Goal: Task Accomplishment & Management: Manage account settings

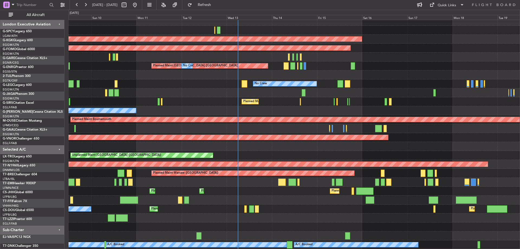
scroll to position [3, 0]
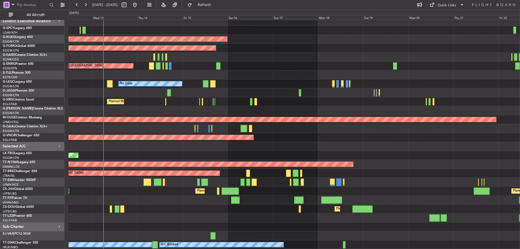
click at [286, 58] on div "AOG Maint [GEOGRAPHIC_DATA] (Ataturk) Planned Maint Windsor Locks ([PERSON_NAME…" at bounding box center [293, 133] width 451 height 232
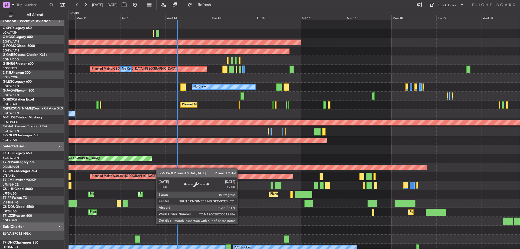
scroll to position [0, 0]
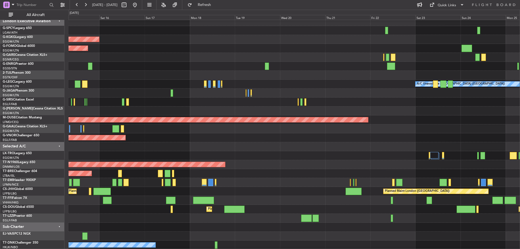
click at [0, 142] on html "[DATE] - [DATE] Refresh Quick Links All Aircraft AOG Maint [GEOGRAPHIC_DATA] ([…" at bounding box center [260, 124] width 520 height 249
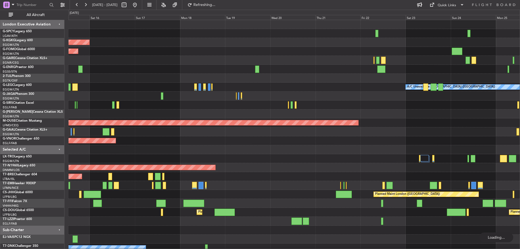
click at [140, 111] on div "AOG Maint [GEOGRAPHIC_DATA] (Ataturk) Planned Maint Windsor Locks ([PERSON_NAME…" at bounding box center [293, 140] width 451 height 241
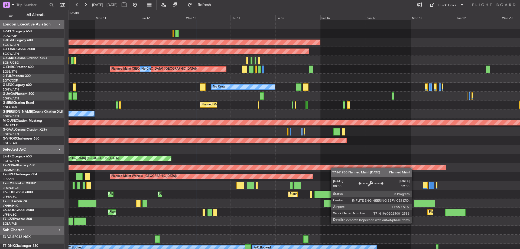
click at [333, 168] on div "AOG Maint [GEOGRAPHIC_DATA] (Ataturk) Planned Maint Windsor Locks ([PERSON_NAME…" at bounding box center [293, 140] width 451 height 241
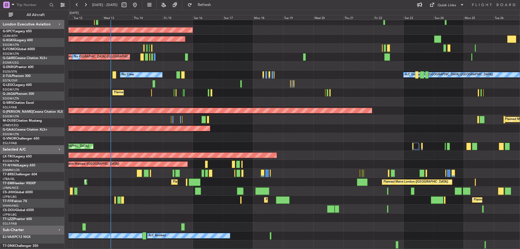
scroll to position [12, 0]
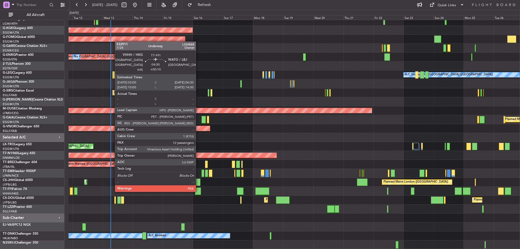
click at [198, 191] on div at bounding box center [198, 190] width 6 height 7
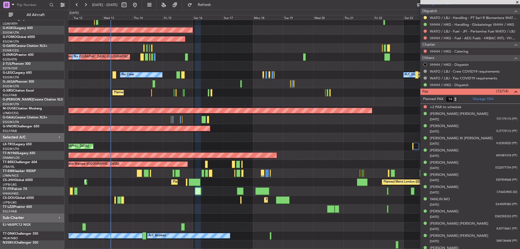
scroll to position [238, 0]
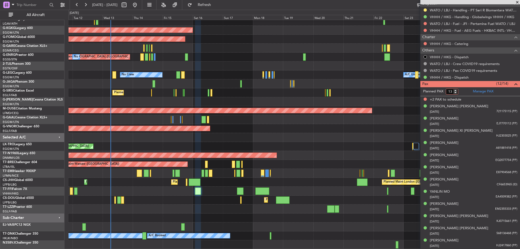
click at [456, 93] on input "13" at bounding box center [451, 92] width 12 height 6
type input "12"
click at [456, 93] on input "12" at bounding box center [451, 92] width 12 height 6
click at [464, 94] on form "Planned PAX 12" at bounding box center [445, 91] width 50 height 9
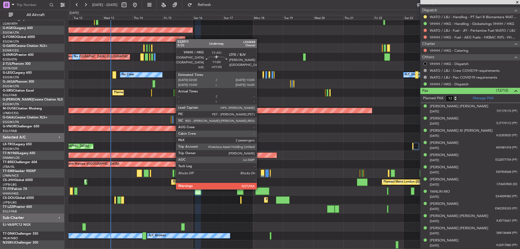
click at [259, 189] on div at bounding box center [262, 190] width 14 height 7
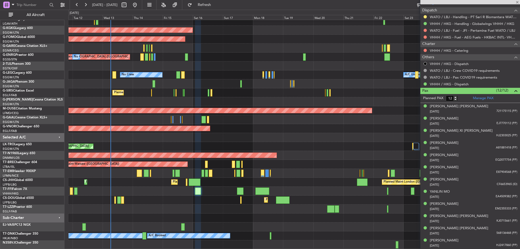
type input "+01:05"
type input "2"
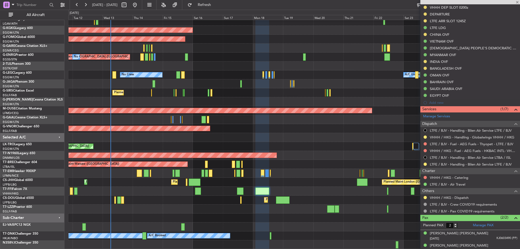
scroll to position [159, 0]
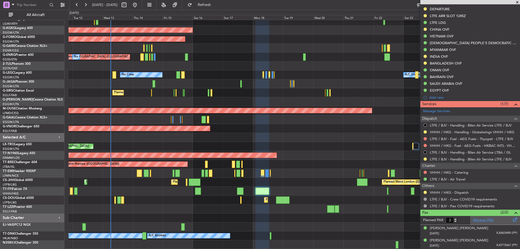
click at [481, 219] on link "Manage PAX" at bounding box center [483, 219] width 21 height 5
click at [208, 4] on button "Refresh" at bounding box center [201, 5] width 32 height 9
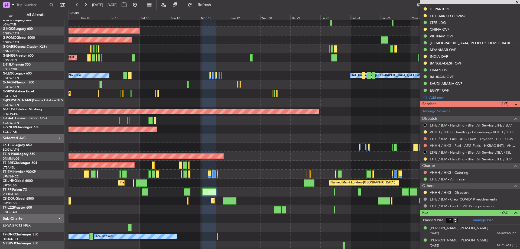
click at [238, 186] on div "Planned Maint London (Biggin Hill) Planned Maint Paris (Le Bourget) Planned Mai…" at bounding box center [293, 182] width 451 height 9
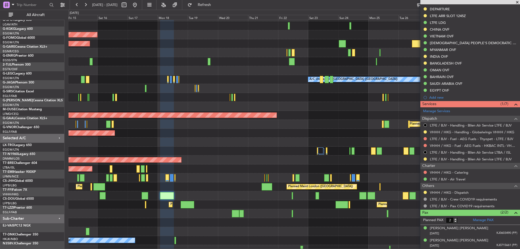
scroll to position [8, 0]
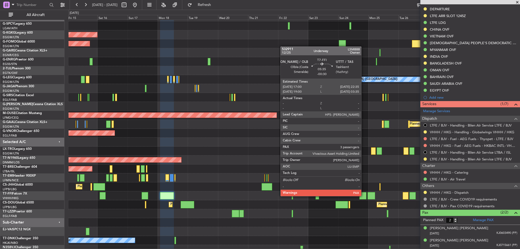
click at [363, 195] on div at bounding box center [362, 195] width 7 height 7
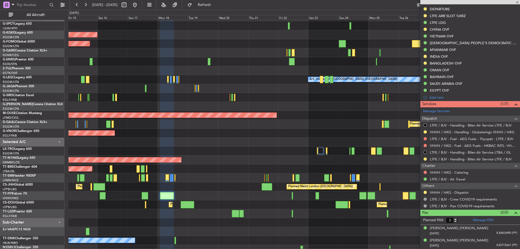
type input "-00:30"
type input "3"
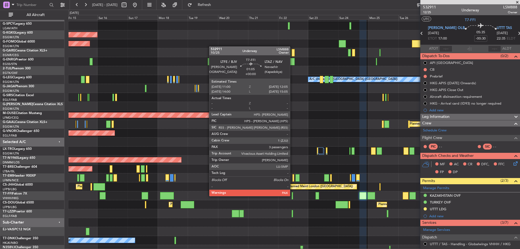
click at [292, 195] on div at bounding box center [292, 195] width 2 height 7
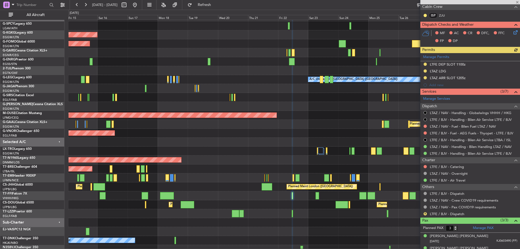
scroll to position [162, 0]
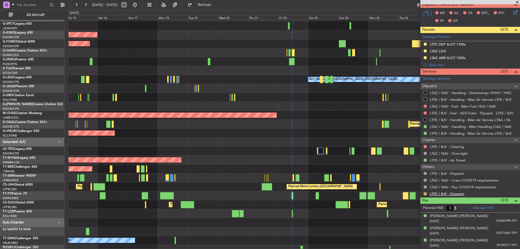
click at [456, 193] on link "LTFE / BJV - Dispatch" at bounding box center [447, 193] width 34 height 5
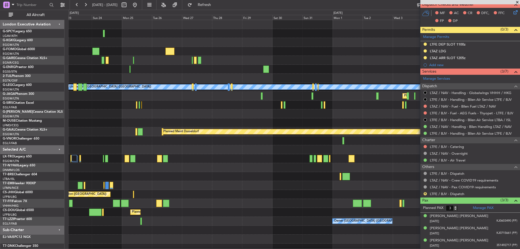
click at [0, 131] on html "15 Aug 2025 - 30 Aug 2025 Refresh Quick Links All Aircraft A/C Unavailable Lond…" at bounding box center [260, 124] width 520 height 249
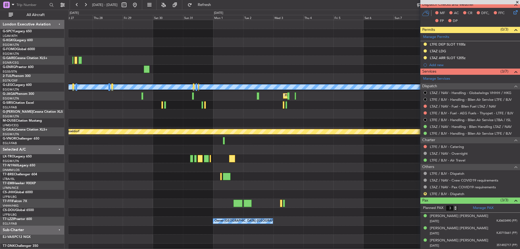
scroll to position [0, 0]
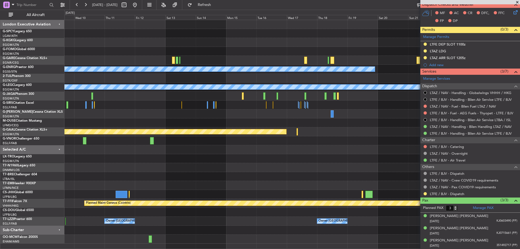
click at [99, 173] on div "Owner A/C Unavailable London (Luton) Planned Maint Dusseldorf Planned Maint Gen…" at bounding box center [291, 131] width 455 height 223
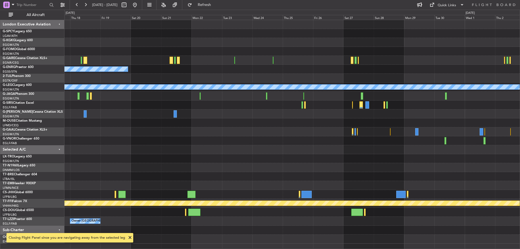
click at [72, 180] on div "Owner A/C Unavailable London (Luton) Planned Maint Dusseldorf Planned Maint Gen…" at bounding box center [291, 131] width 455 height 223
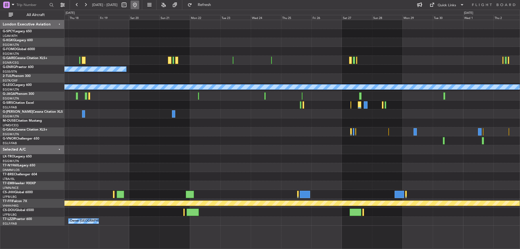
click at [139, 9] on button at bounding box center [134, 5] width 9 height 9
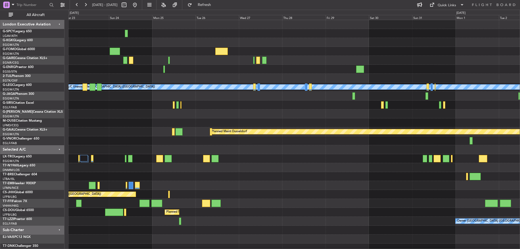
click at [0, 140] on html "11 Aug 2025 - 21 Aug 2025 Refresh Quick Links All Aircraft A/C Unavailable Lond…" at bounding box center [260, 124] width 520 height 249
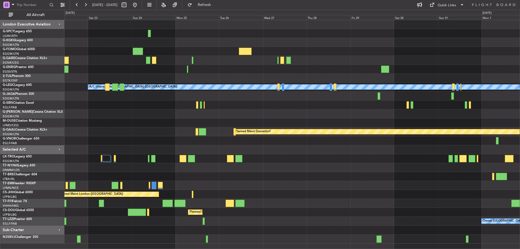
click at [291, 176] on div "A/C Unavailable London (Luton) Planned Maint London (Luton) Planned Maint Bourn…" at bounding box center [291, 131] width 455 height 223
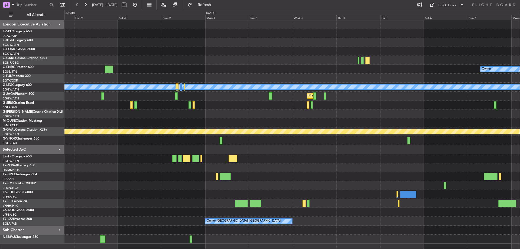
click at [4, 143] on div "Owner A/C Unavailable London (Luton) Planned Maint London (Luton) Planned Maint…" at bounding box center [260, 129] width 520 height 239
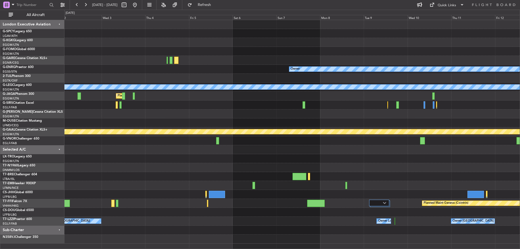
click at [77, 188] on div "Owner A/C Unavailable London (Luton) Planned Maint London (Luton) Planned Maint…" at bounding box center [291, 131] width 455 height 223
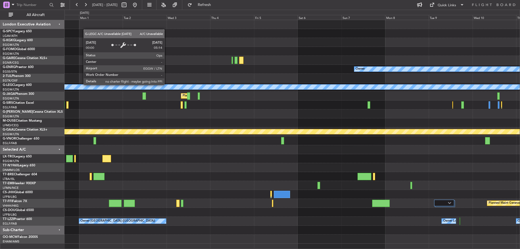
click at [247, 84] on div "A/C Unavailable [GEOGRAPHIC_DATA] ([GEOGRAPHIC_DATA])" at bounding box center [330, 86] width 1288 height 5
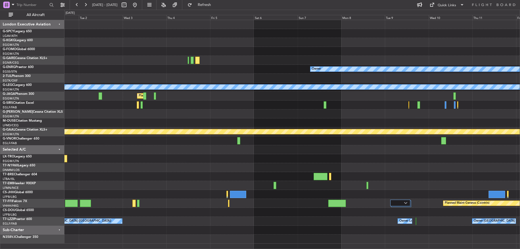
click at [41, 185] on div "Owner A/C Unavailable London (Luton) Planned Maint London (Luton) Planned Maint…" at bounding box center [260, 129] width 520 height 239
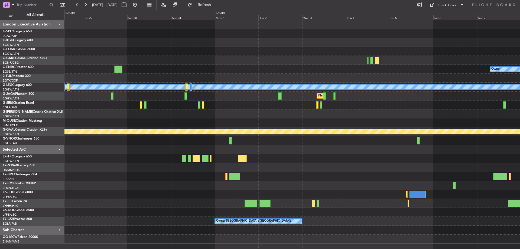
click at [519, 248] on html "02 Sep 2025 - 13 Sep 2025 Refresh Quick Links All Aircraft Owner A/C Unavailabl…" at bounding box center [260, 124] width 520 height 249
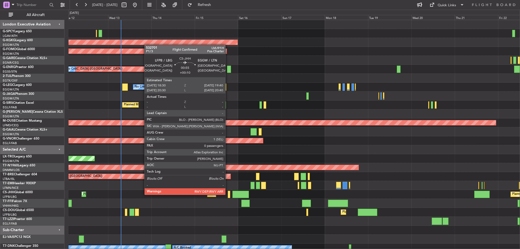
click at [228, 194] on div at bounding box center [229, 194] width 2 height 7
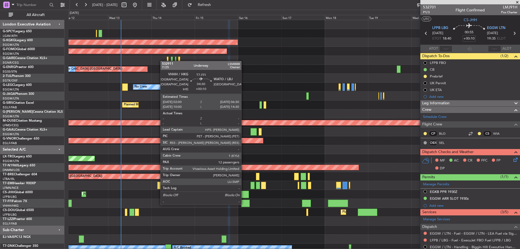
click at [244, 204] on div at bounding box center [245, 202] width 8 height 7
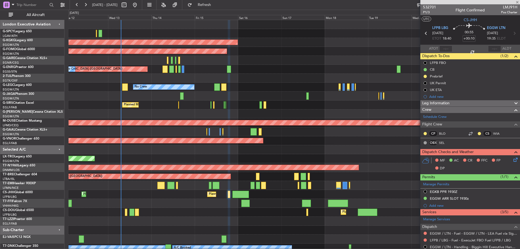
type input "12"
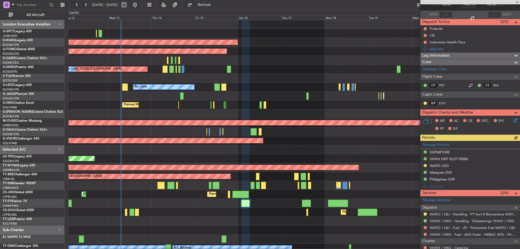
scroll to position [36, 0]
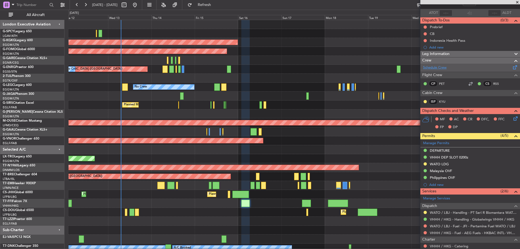
click at [440, 68] on link "Schedule Crew" at bounding box center [435, 67] width 24 height 5
click at [443, 67] on link "Schedule Crew" at bounding box center [435, 67] width 24 height 5
click at [216, 5] on span "Refresh" at bounding box center [204, 5] width 23 height 4
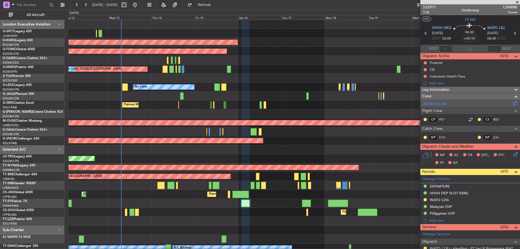
click at [444, 104] on link "Schedule Crew" at bounding box center [435, 103] width 24 height 5
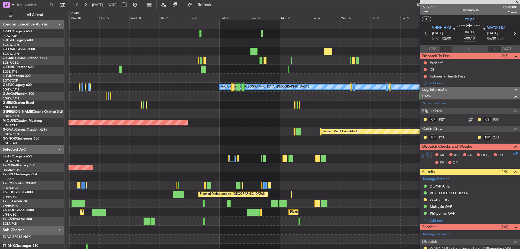
click at [78, 116] on div "AOG Maint Istanbul (Ataturk) Planned Maint Windsor Locks (Bradley Intl) A/C Una…" at bounding box center [293, 140] width 451 height 241
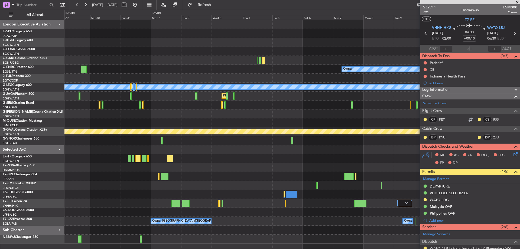
click at [140, 168] on div "Owner A/C Unavailable London (Luton) Planned Maint London (Luton) Planned Maint…" at bounding box center [291, 131] width 455 height 223
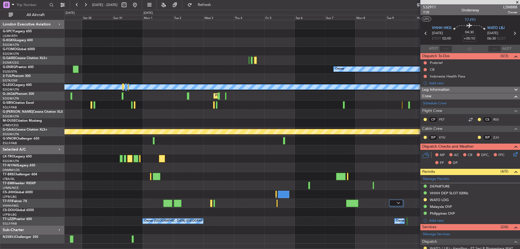
click at [305, 179] on div "Owner A/C Unavailable London (Luton) Planned Maint London (Luton) Planned Maint…" at bounding box center [291, 131] width 455 height 223
click at [305, 179] on div at bounding box center [291, 176] width 455 height 9
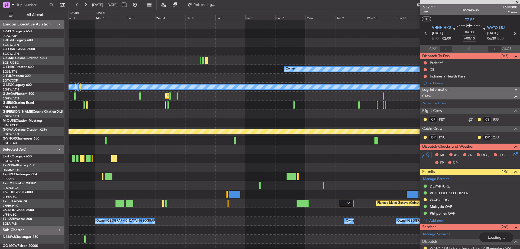
click at [229, 175] on div at bounding box center [293, 176] width 451 height 9
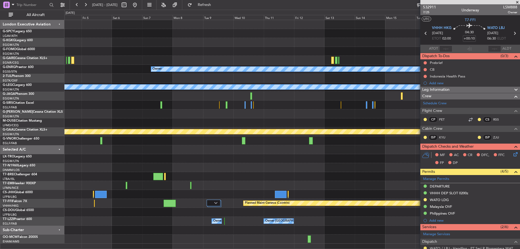
click at [186, 165] on div "Owner A/C Unavailable London (Luton) Planned Maint London (Luton) Planned Maint…" at bounding box center [291, 131] width 455 height 223
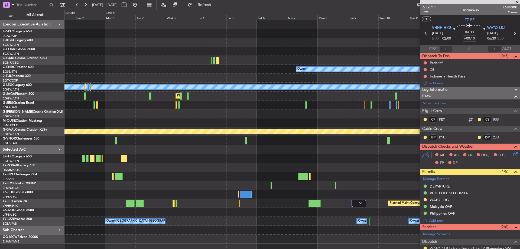
click at [440, 194] on fb-app "04 Sep 2025 - 19 Sep 2025 Refresh Quick Links All Aircraft Owner A/C Unavailabl…" at bounding box center [260, 126] width 520 height 245
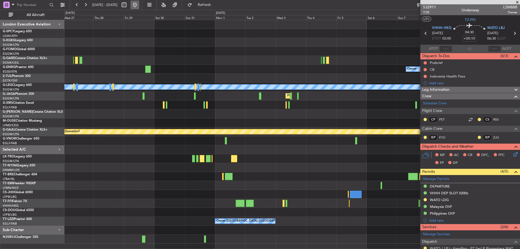
click at [139, 3] on button at bounding box center [134, 5] width 9 height 9
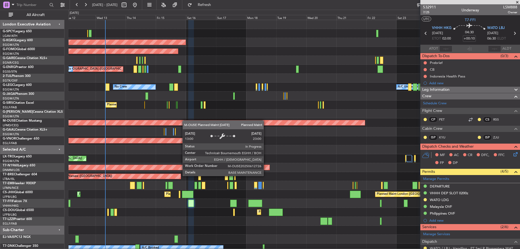
click at [184, 120] on div "AOG Maint Istanbul (Ataturk) Planned Maint Windsor Locks (Bradley Intl) Planned…" at bounding box center [293, 140] width 451 height 241
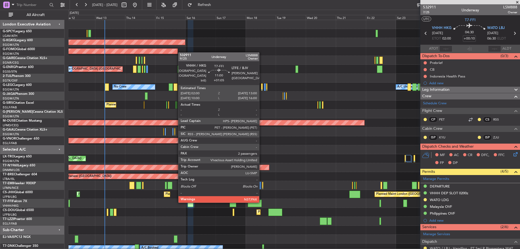
click at [261, 202] on div at bounding box center [255, 202] width 14 height 7
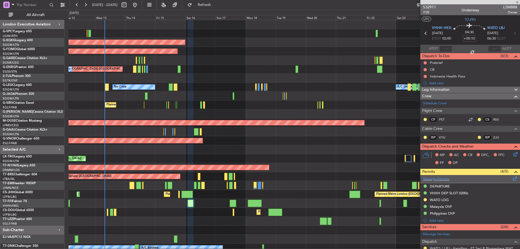
type input "+01:05"
type input "2"
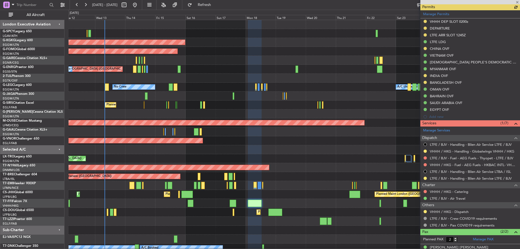
scroll to position [159, 0]
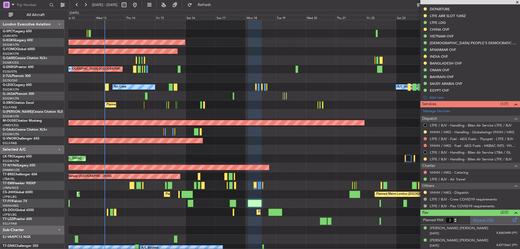
click at [482, 218] on link "Manage PAX" at bounding box center [483, 219] width 21 height 5
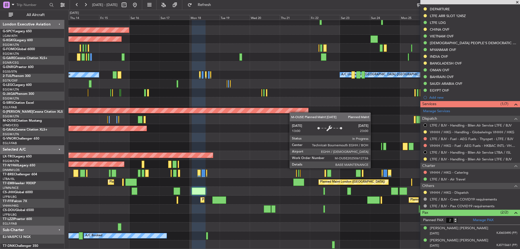
scroll to position [12, 0]
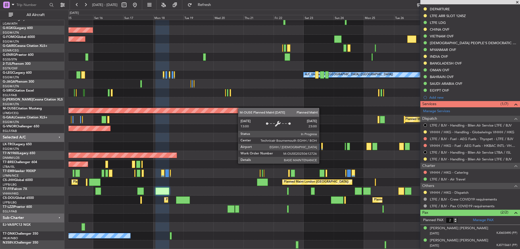
click at [238, 108] on div "AOG Maint Istanbul (Ataturk) Planned Maint Windsor Locks (Bradley Intl) No Crew…" at bounding box center [293, 128] width 451 height 241
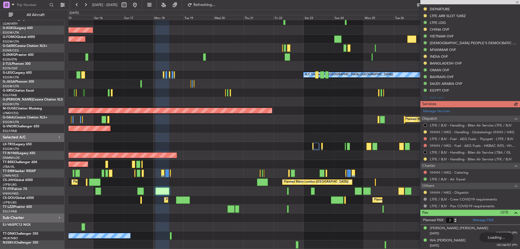
type input "3"
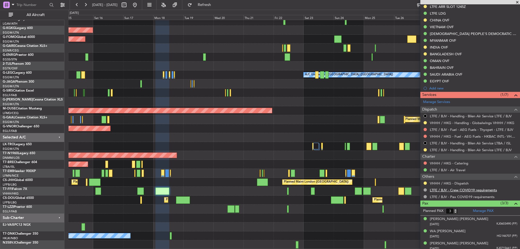
scroll to position [171, 0]
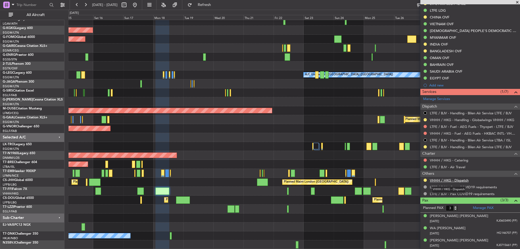
click at [456, 180] on link "VHHH / HKG - Dispatch" at bounding box center [449, 180] width 39 height 5
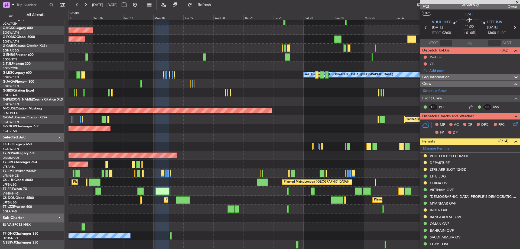
scroll to position [0, 0]
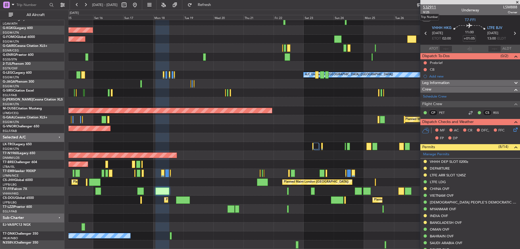
click at [429, 6] on span "532911" at bounding box center [429, 7] width 13 height 6
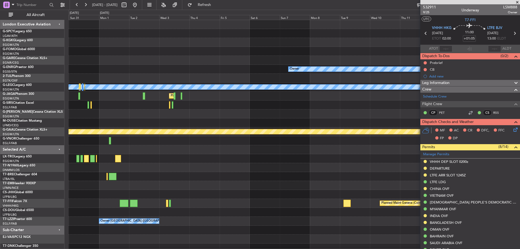
click at [0, 180] on html "15 Aug 2025 - 30 Aug 2025 Refresh Quick Links All Aircraft Owner A/C Unavailabl…" at bounding box center [260, 124] width 520 height 249
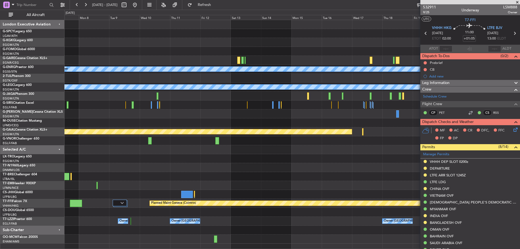
drag, startPoint x: 330, startPoint y: 161, endPoint x: 243, endPoint y: 172, distance: 87.4
click at [358, 177] on div at bounding box center [291, 176] width 455 height 9
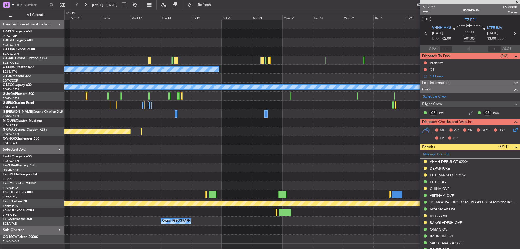
click at [110, 154] on div "Owner A/C Unavailable London (Luton) Planned Maint Dusseldorf Planned Maint Gen…" at bounding box center [291, 131] width 455 height 223
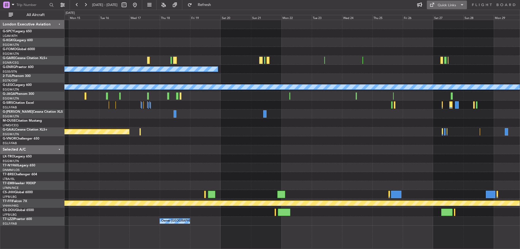
click at [442, 9] on button "Quick Links" at bounding box center [447, 5] width 40 height 9
click at [450, 19] on button "Trip Builder" at bounding box center [447, 17] width 41 height 13
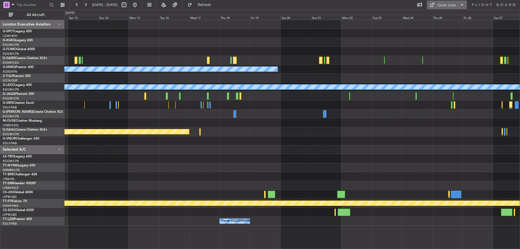
click at [448, 2] on button "Quick Links" at bounding box center [447, 5] width 40 height 9
click at [448, 18] on button "Trip Builder" at bounding box center [447, 17] width 41 height 13
click at [139, 1] on button at bounding box center [134, 5] width 9 height 9
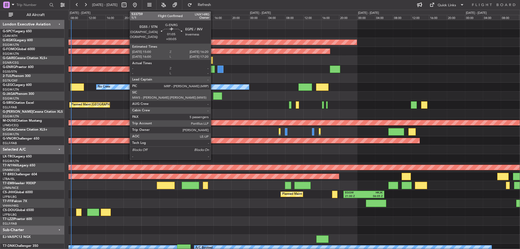
click at [213, 70] on div at bounding box center [211, 68] width 6 height 7
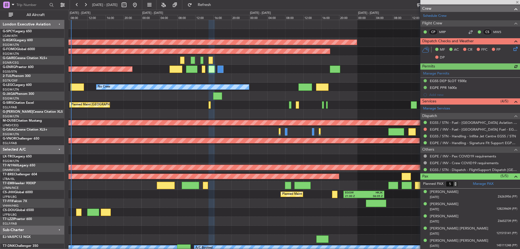
scroll to position [81, 0]
click at [516, 2] on span at bounding box center [516, 2] width 5 height 5
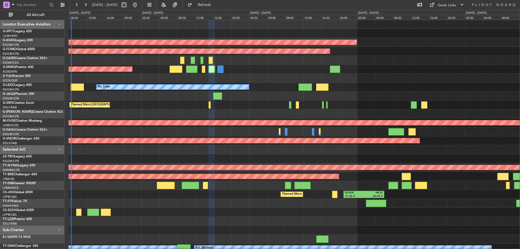
type input "0"
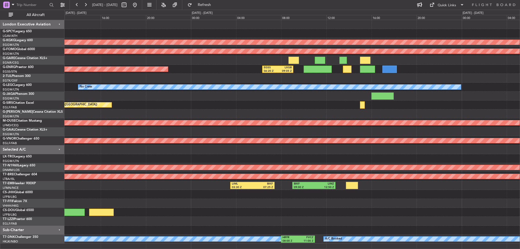
drag, startPoint x: 375, startPoint y: 80, endPoint x: 290, endPoint y: 93, distance: 86.3
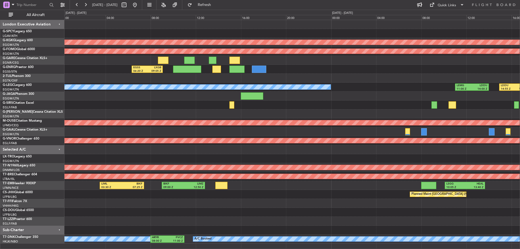
click at [301, 102] on div "Planned Maint [GEOGRAPHIC_DATA] ([GEOGRAPHIC_DATA])" at bounding box center [291, 104] width 455 height 9
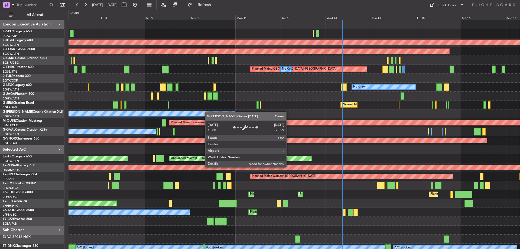
click at [208, 112] on div "AOG Maint [GEOGRAPHIC_DATA] (Ataturk) Planned Maint Windsor Locks ([PERSON_NAME…" at bounding box center [293, 136] width 451 height 232
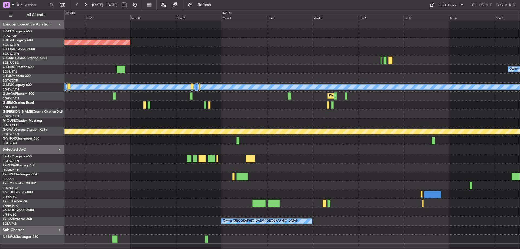
click at [18, 130] on div "AOG Maint [GEOGRAPHIC_DATA] (Ataturk) Owner A/C Unavailable [GEOGRAPHIC_DATA] (…" at bounding box center [260, 129] width 520 height 239
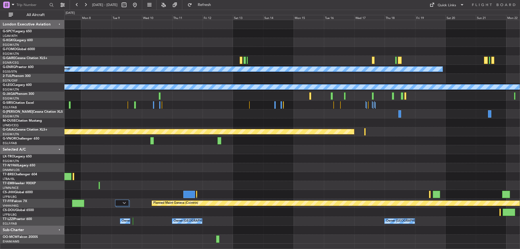
click at [450, 0] on div "Quick Links" at bounding box center [467, 5] width 104 height 10
click at [453, 8] on div "Quick Links" at bounding box center [446, 5] width 18 height 5
click at [450, 17] on button "Trip Builder" at bounding box center [447, 17] width 41 height 13
click at [454, 4] on div "Quick Links" at bounding box center [446, 5] width 18 height 5
click at [454, 16] on button "Trip Builder" at bounding box center [447, 17] width 41 height 13
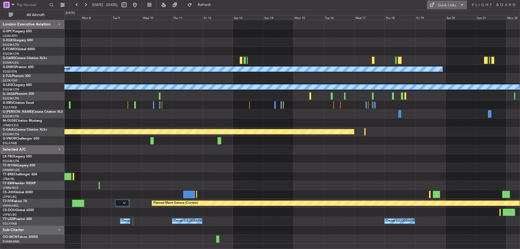
click at [446, 6] on div "Quick Links" at bounding box center [446, 5] width 18 height 5
click at [442, 17] on button "Trip Builder" at bounding box center [447, 17] width 41 height 13
click at [443, 1] on button "Quick Links" at bounding box center [447, 5] width 40 height 9
click at [448, 14] on button "Trip Builder" at bounding box center [447, 17] width 41 height 13
click at [443, 4] on div "Quick Links" at bounding box center [446, 5] width 18 height 5
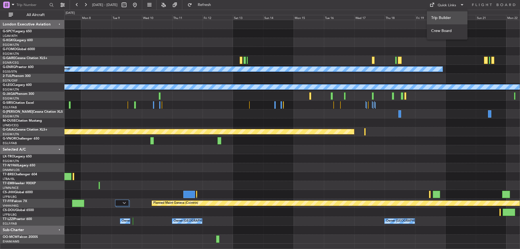
click at [447, 12] on button "Trip Builder" at bounding box center [447, 17] width 41 height 13
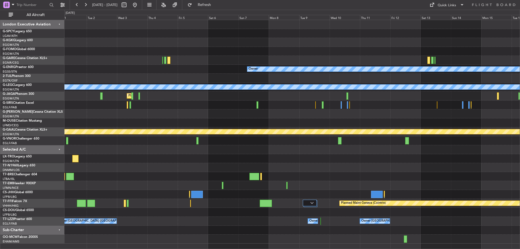
click at [519, 226] on div "AOG Maint [GEOGRAPHIC_DATA] (Ataturk) Owner A/C Unavailable [GEOGRAPHIC_DATA] (…" at bounding box center [260, 129] width 520 height 239
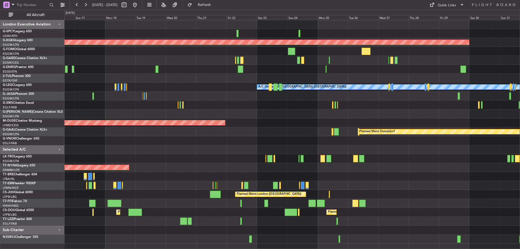
click at [391, 63] on div at bounding box center [291, 60] width 455 height 9
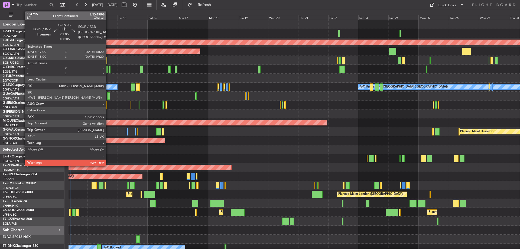
click at [109, 70] on div at bounding box center [110, 68] width 2 height 7
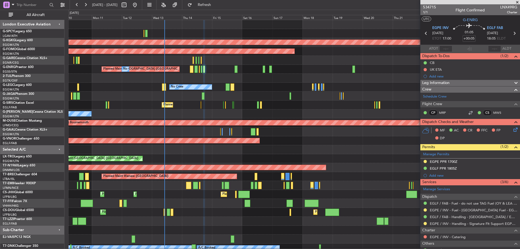
click at [247, 103] on div "AOG Maint [GEOGRAPHIC_DATA] (Ataturk) Planned Maint Windsor Locks ([PERSON_NAME…" at bounding box center [293, 140] width 451 height 241
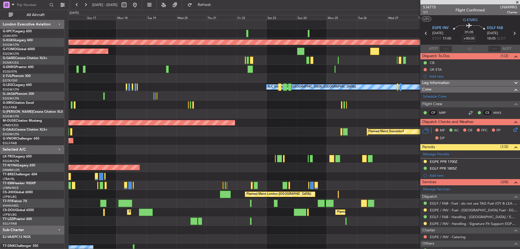
click at [40, 128] on div "AOG Maint [GEOGRAPHIC_DATA] (Ataturk) Planned Maint Windsor Locks ([PERSON_NAME…" at bounding box center [260, 129] width 520 height 239
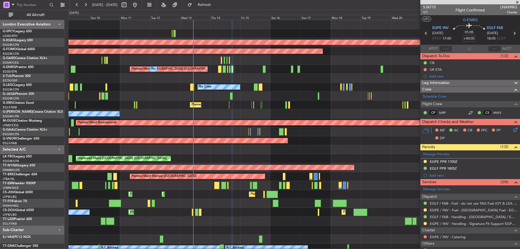
click at [310, 130] on div "AOG Maint [GEOGRAPHIC_DATA] (Ataturk) Planned Maint Windsor Locks ([PERSON_NAME…" at bounding box center [293, 140] width 451 height 241
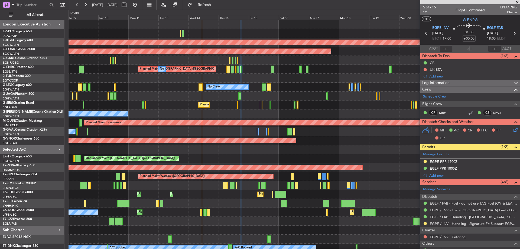
click at [184, 93] on div "AOG Maint [GEOGRAPHIC_DATA] (Ataturk) Planned Maint Windsor Locks ([PERSON_NAME…" at bounding box center [293, 140] width 451 height 241
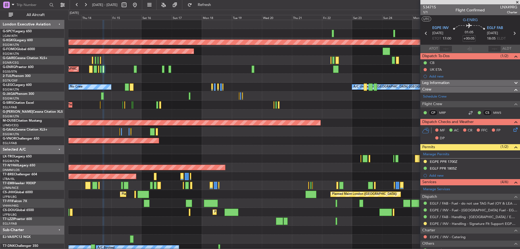
click at [177, 83] on div "AOG Maint [GEOGRAPHIC_DATA] (Ataturk) Planned Maint Windsor Locks ([PERSON_NAME…" at bounding box center [293, 140] width 451 height 241
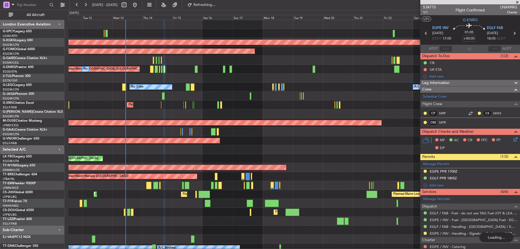
click at [253, 90] on div "No Crew A/C Unavailable [GEOGRAPHIC_DATA] ([GEOGRAPHIC_DATA])" at bounding box center [293, 87] width 451 height 9
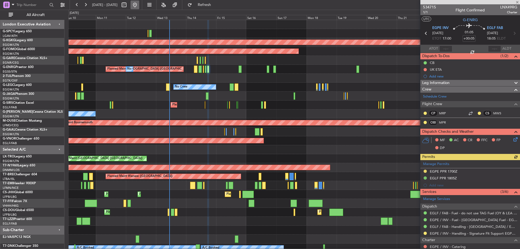
click at [139, 8] on button at bounding box center [134, 5] width 9 height 9
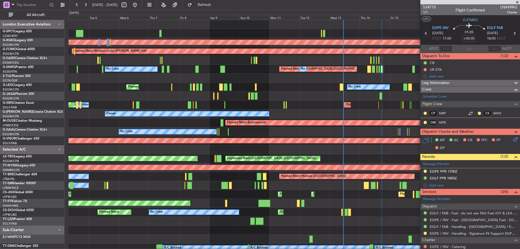
click at [292, 63] on div "AOG Maint Istanbul (Ataturk) Planned Maint Windsor Locks (Bradley Intl) Planned…" at bounding box center [293, 140] width 451 height 241
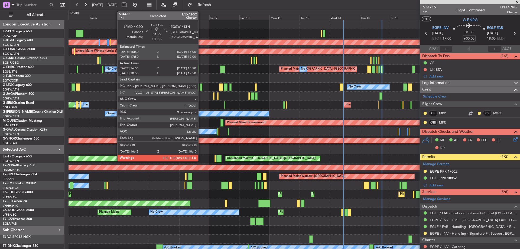
click at [201, 87] on div at bounding box center [201, 86] width 2 height 7
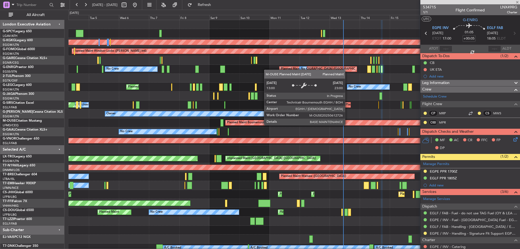
type input "+00:25"
type input "16:55"
type input "18:35"
type input "9"
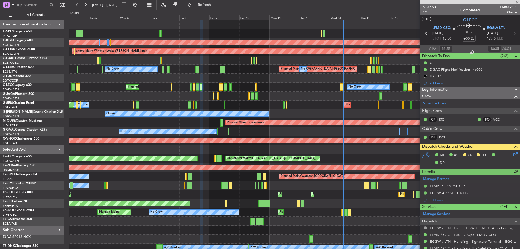
type input "18:55"
type input "19:35"
type input "16:55"
type input "18:35"
click at [427, 8] on span "534453" at bounding box center [429, 7] width 13 height 6
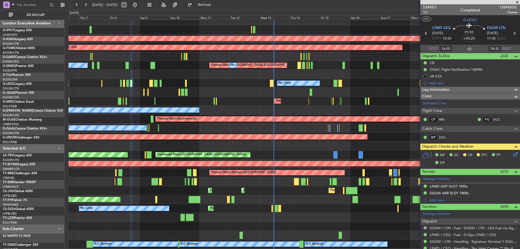
scroll to position [4, 0]
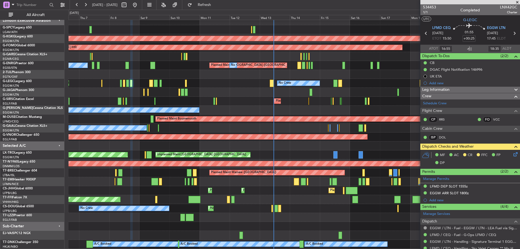
click at [299, 101] on div "Planned Maint London (Farnborough) A/C Unavailable Planned Maint Oxford (Kidlin…" at bounding box center [293, 101] width 451 height 9
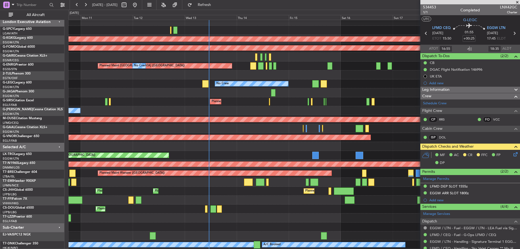
scroll to position [3, 0]
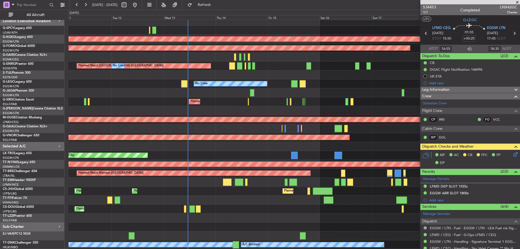
click at [292, 55] on div "AOG Maint Istanbul (Ataturk) Planned Maint Windsor Locks (Bradley Intl) Planned…" at bounding box center [293, 133] width 451 height 232
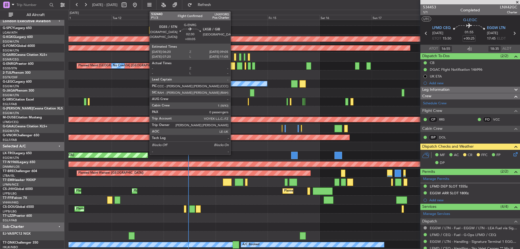
click at [233, 67] on div at bounding box center [232, 65] width 6 height 7
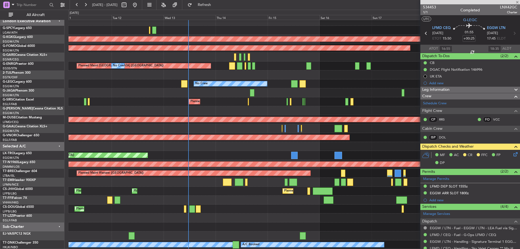
type input "+00:05"
type input "0"
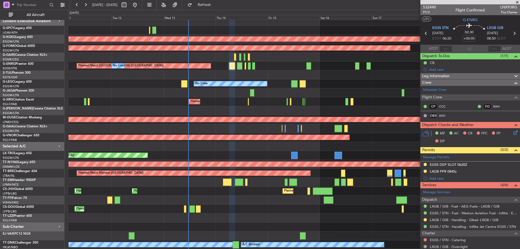
scroll to position [50, 0]
